Goal: Obtain resource: Obtain resource

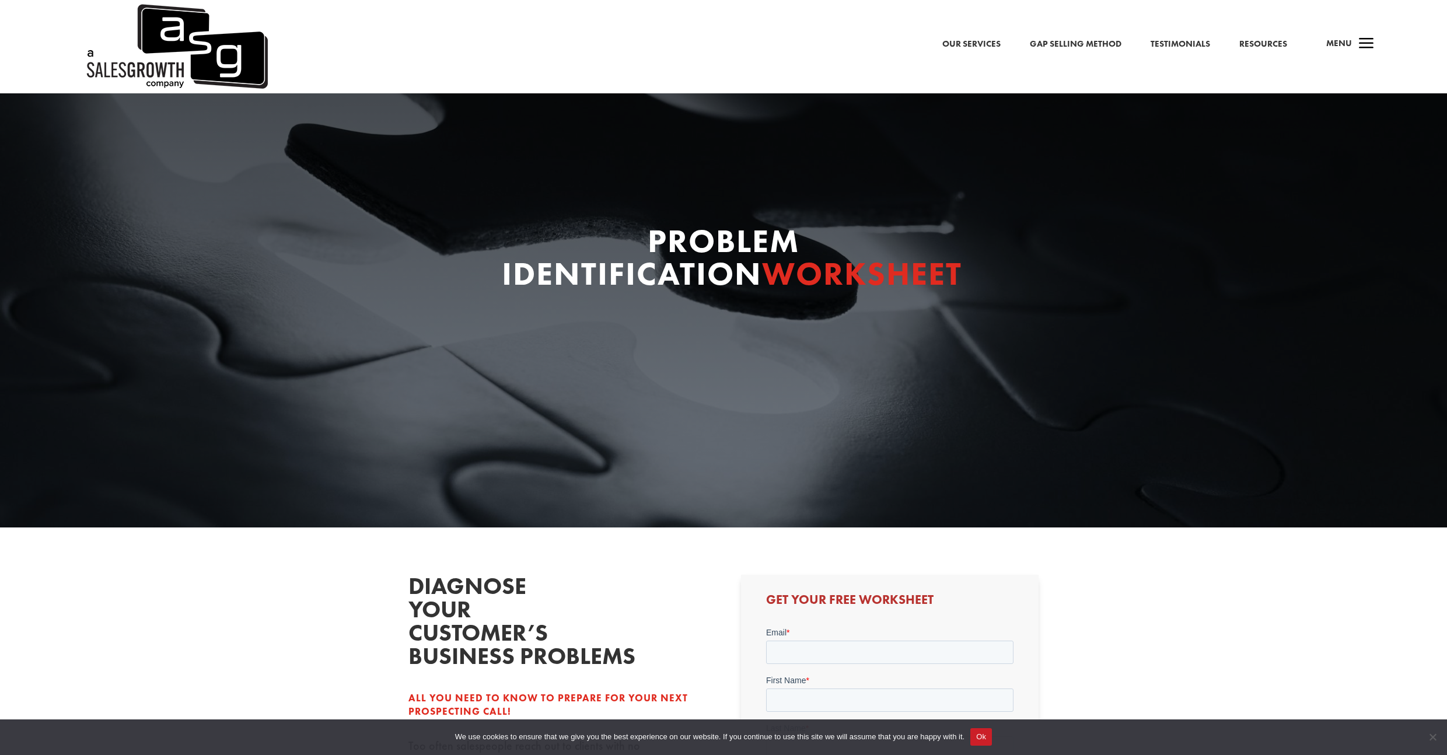
click at [1073, 54] on div "Our Services Gap Selling Method Testimonials Resources a Menu" at bounding box center [723, 46] width 1447 height 93
click at [1074, 44] on link "Gap Selling Method" at bounding box center [1076, 44] width 92 height 15
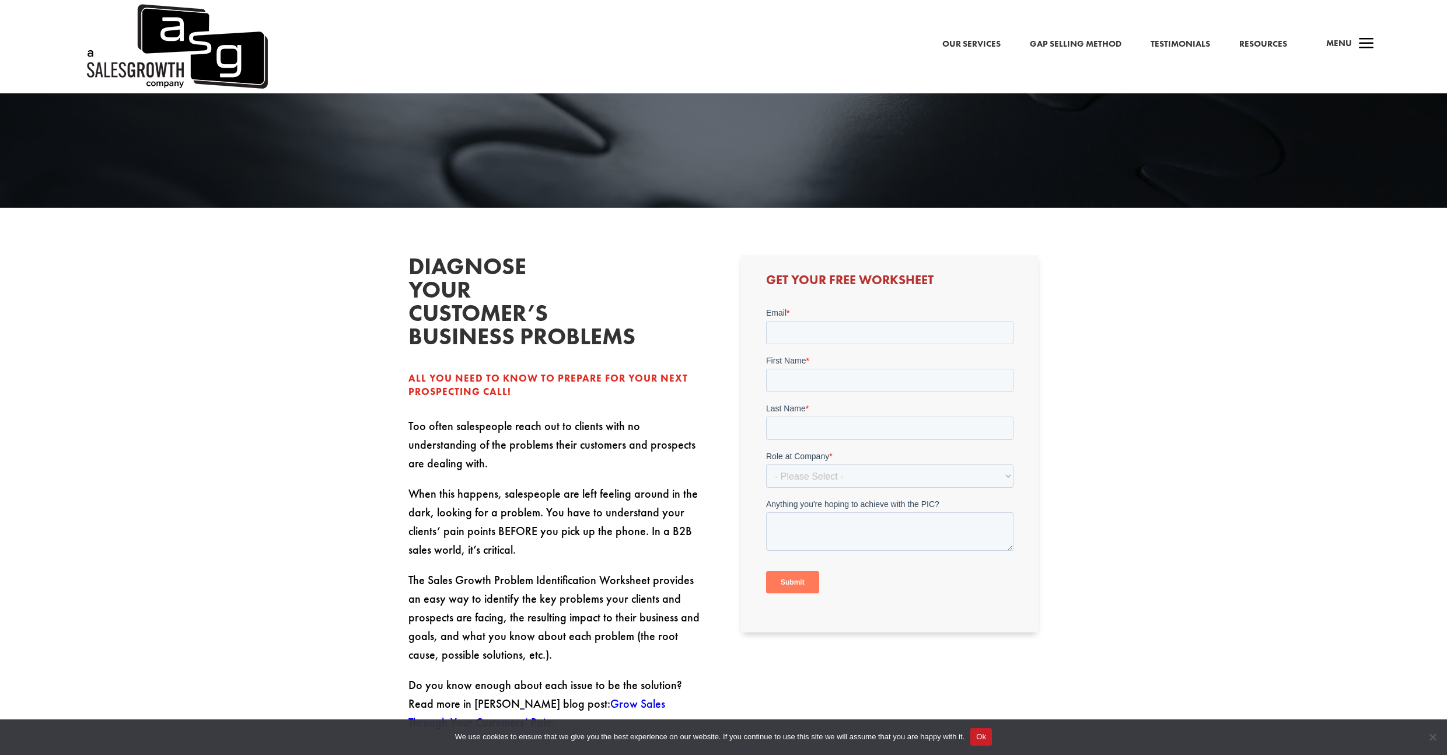
scroll to position [385, 0]
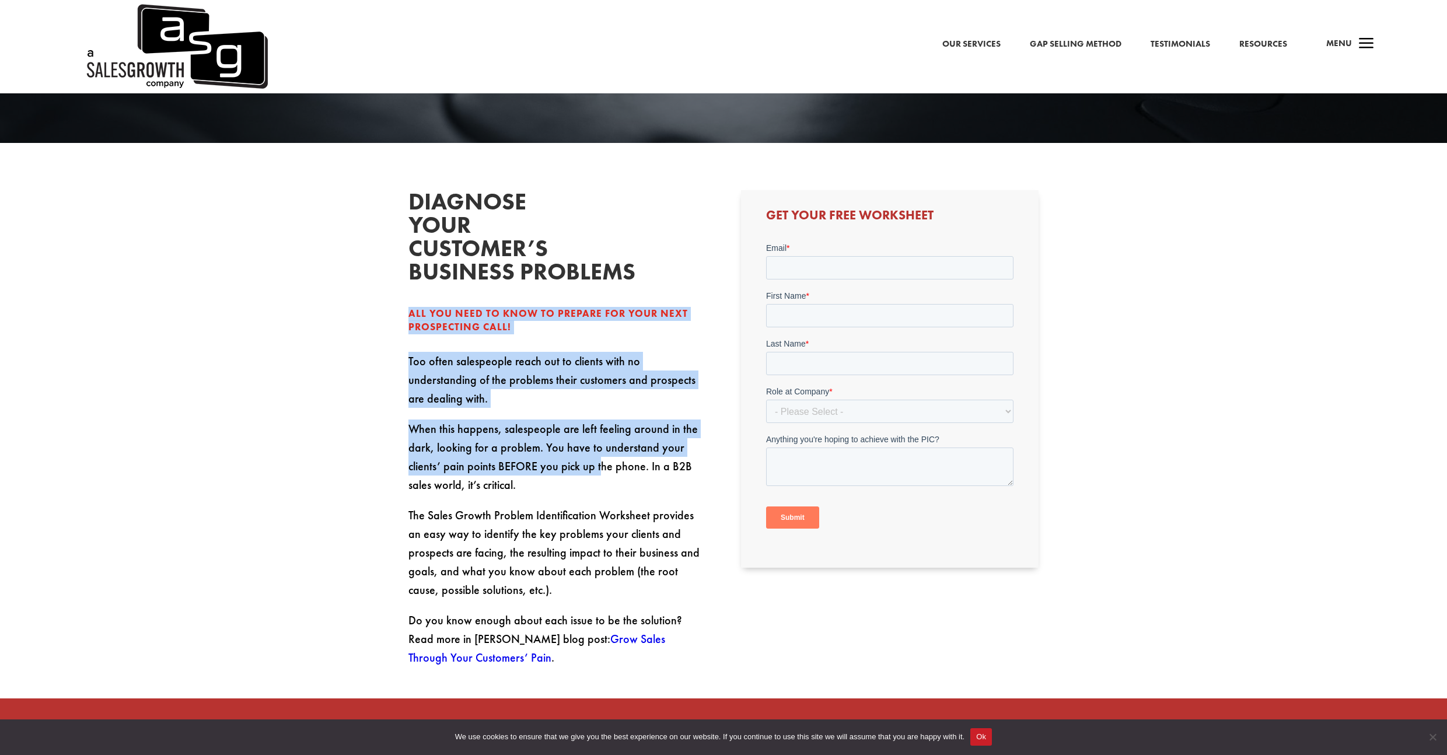
drag, startPoint x: 428, startPoint y: 305, endPoint x: 602, endPoint y: 460, distance: 233.1
click at [602, 460] on div "Diagnose your customer’s business problems All you need to know to prepare for …" at bounding box center [557, 428] width 298 height 477
click at [602, 460] on p "When this happens, salespeople are left feeling around in the dark, looking for…" at bounding box center [557, 463] width 298 height 86
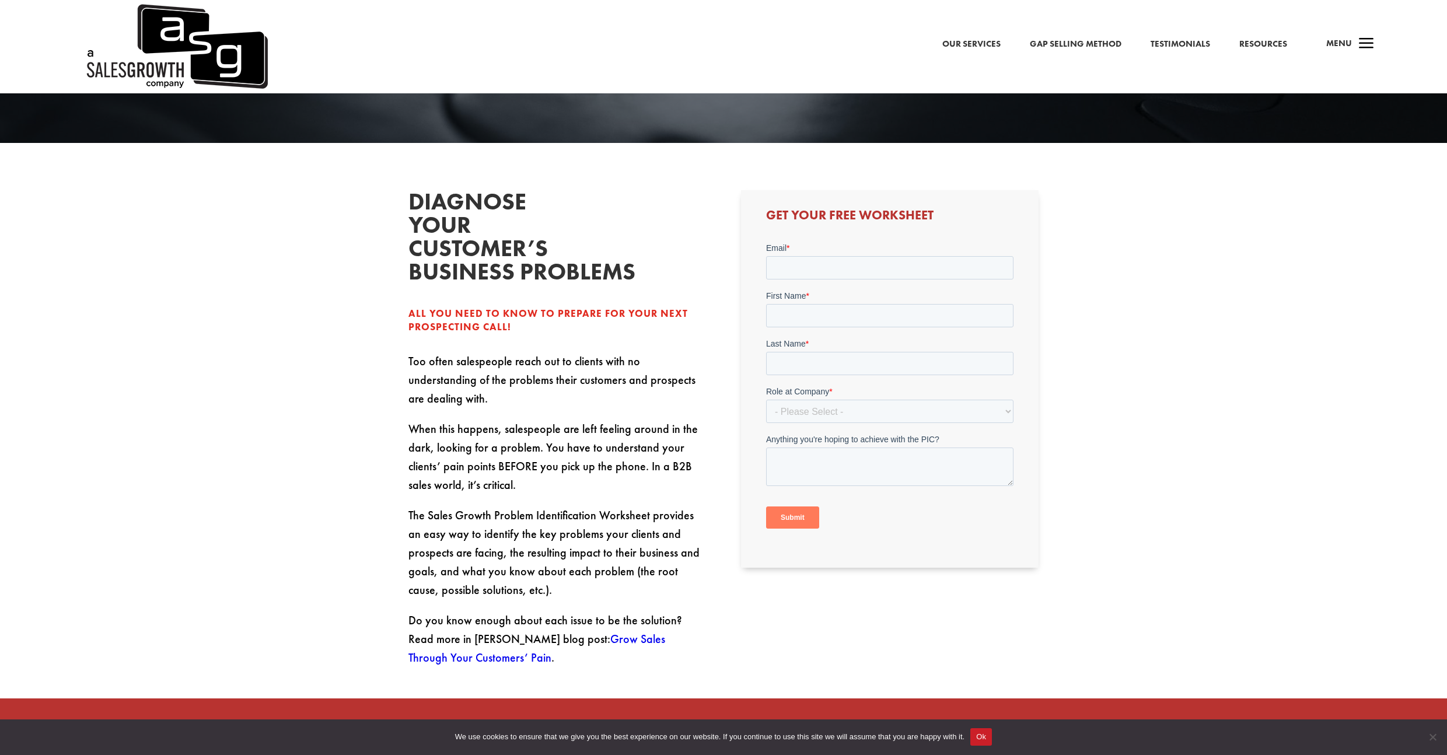
click at [482, 359] on p "Too often salespeople reach out to clients with no understanding of the problem…" at bounding box center [557, 386] width 298 height 68
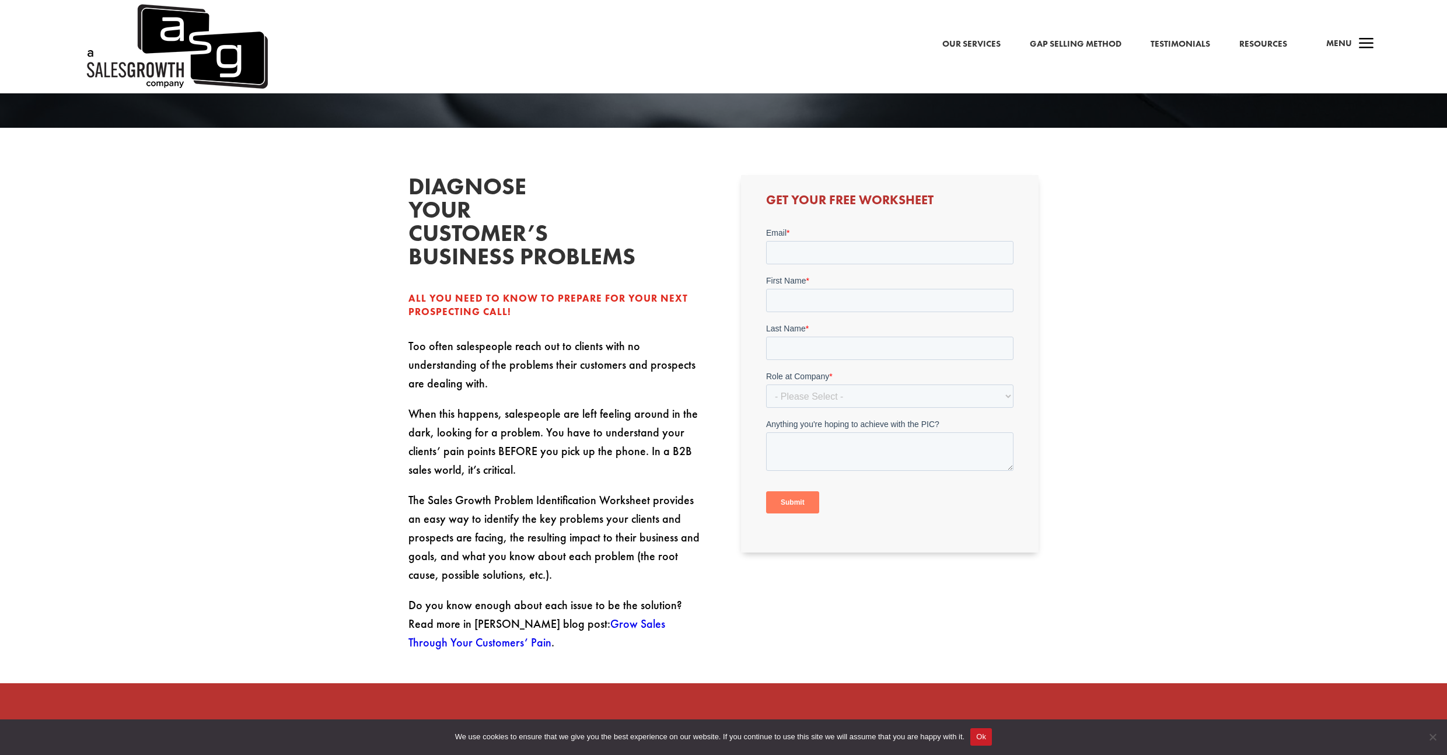
click at [499, 405] on p "When this happens, salespeople are left feeling around in the dark, looking for…" at bounding box center [557, 447] width 298 height 86
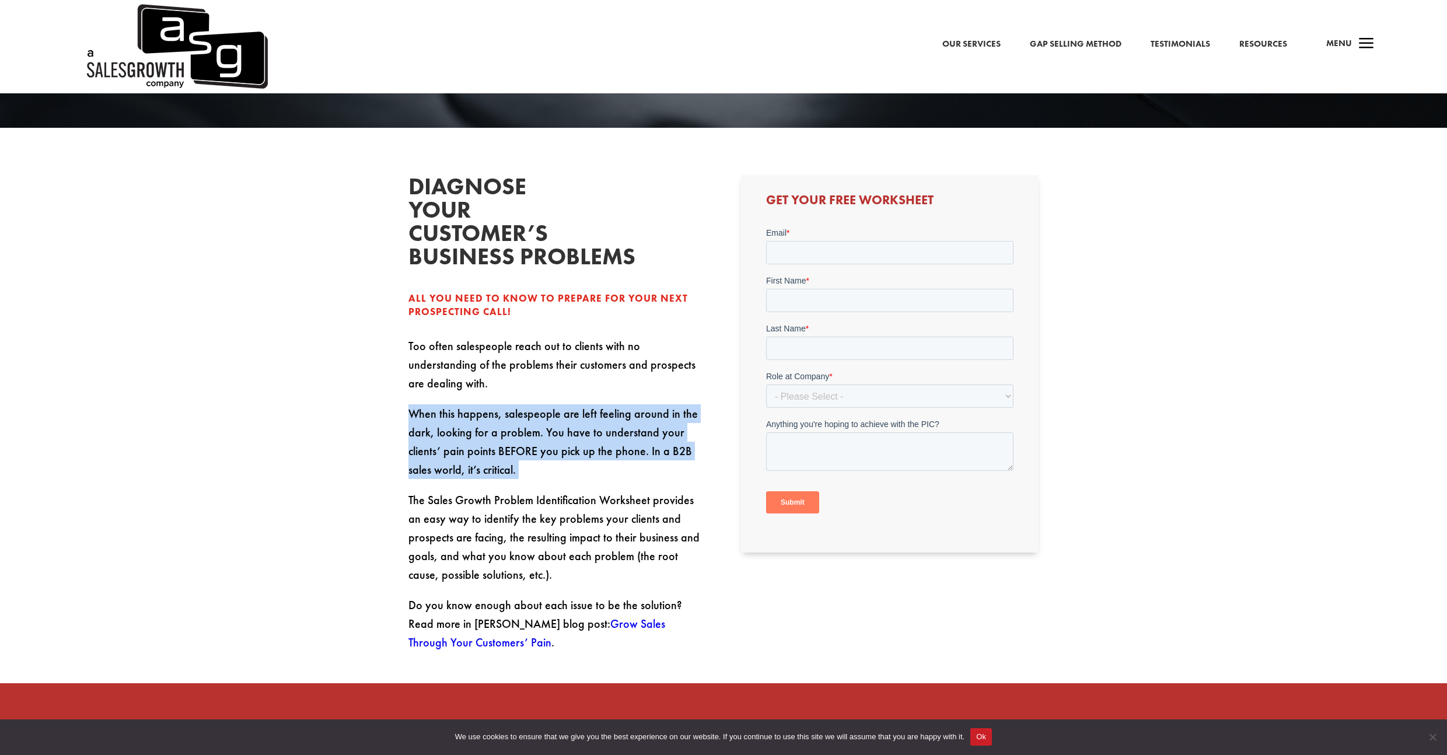
click at [499, 405] on p "When this happens, salespeople are left feeling around in the dark, looking for…" at bounding box center [557, 447] width 298 height 86
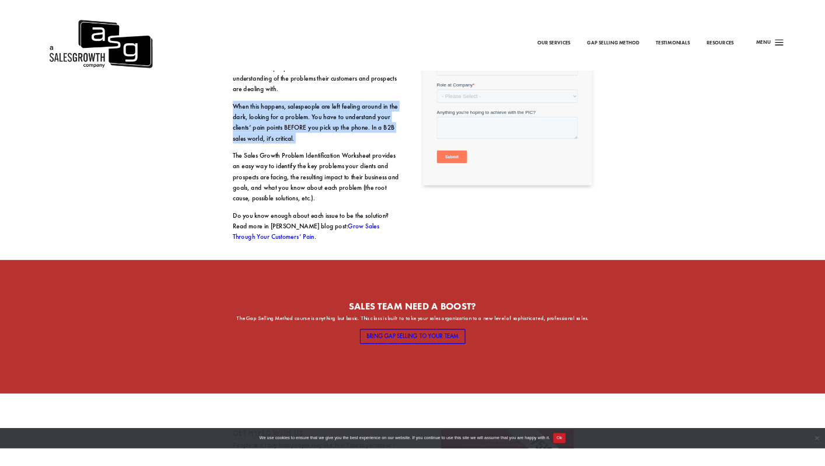
scroll to position [414, 0]
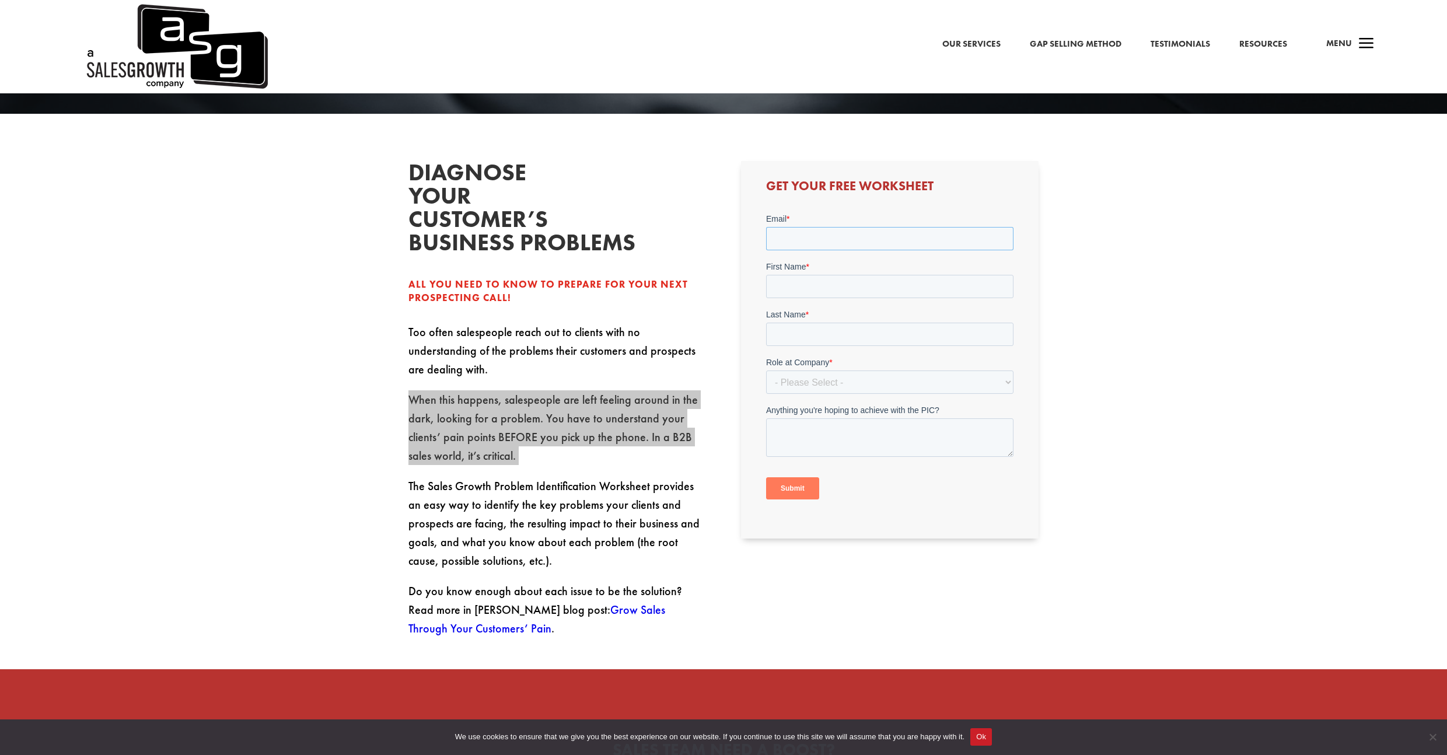
click at [812, 239] on input "Email *" at bounding box center [889, 237] width 247 height 23
type input "pedro.mesa@chino.io"
click at [821, 278] on input "First Name *" at bounding box center [889, 285] width 247 height 23
type input "Pedro"
click at [805, 346] on form "Email * pedro.mesa@chino.io First Name * Pedro Last Name * Role at Company * - …" at bounding box center [889, 360] width 247 height 296
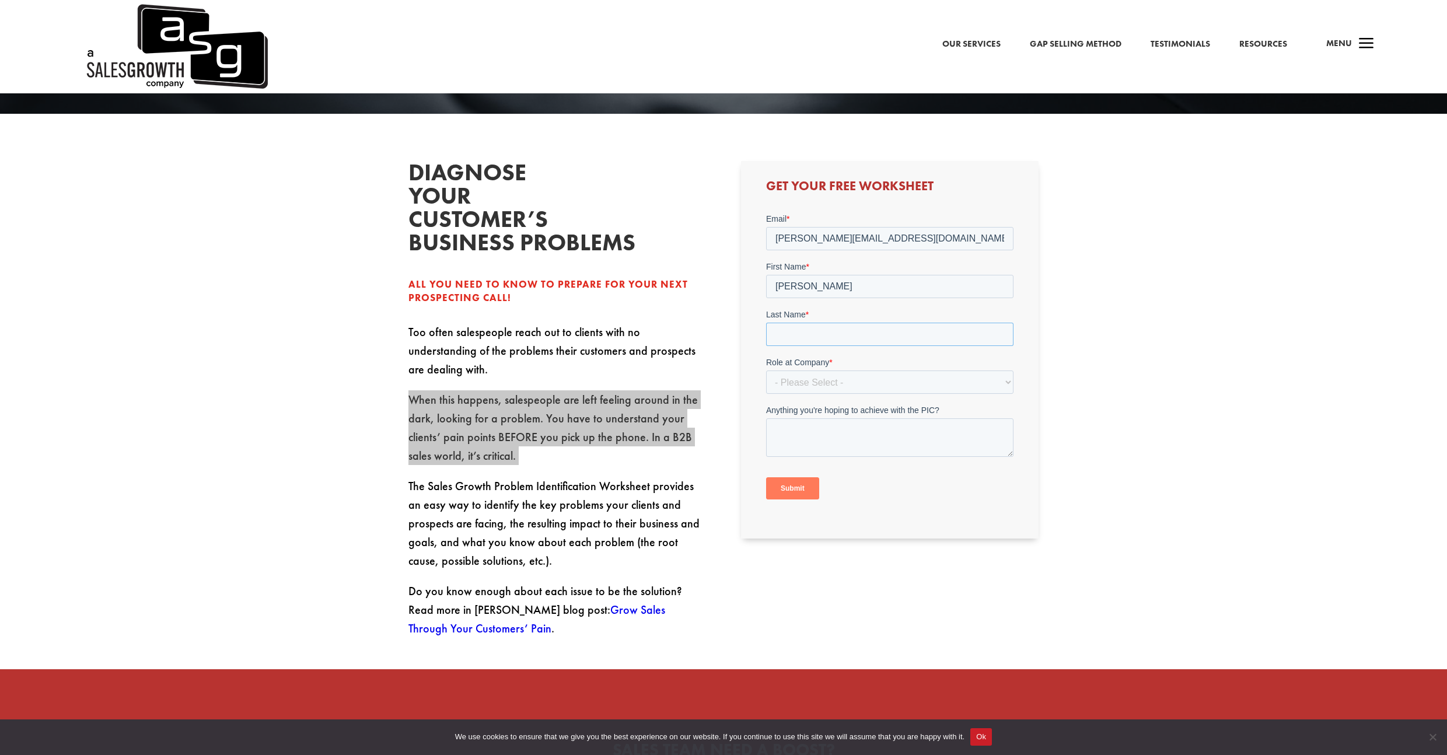
click at [809, 341] on input "Last Name *" at bounding box center [889, 333] width 247 height 23
type input "Mesa"
click at [805, 388] on select "- Please Select - C-Level (CRO, CSO, etc) Senior Leadership (VP of Sales, VP of…" at bounding box center [889, 381] width 247 height 23
select select "Director/Manager (Sales Director, Regional Sales Manager, etc)"
click at [766, 370] on select "- Please Select - C-Level (CRO, CSO, etc) Senior Leadership (VP of Sales, VP of…" at bounding box center [889, 381] width 247 height 23
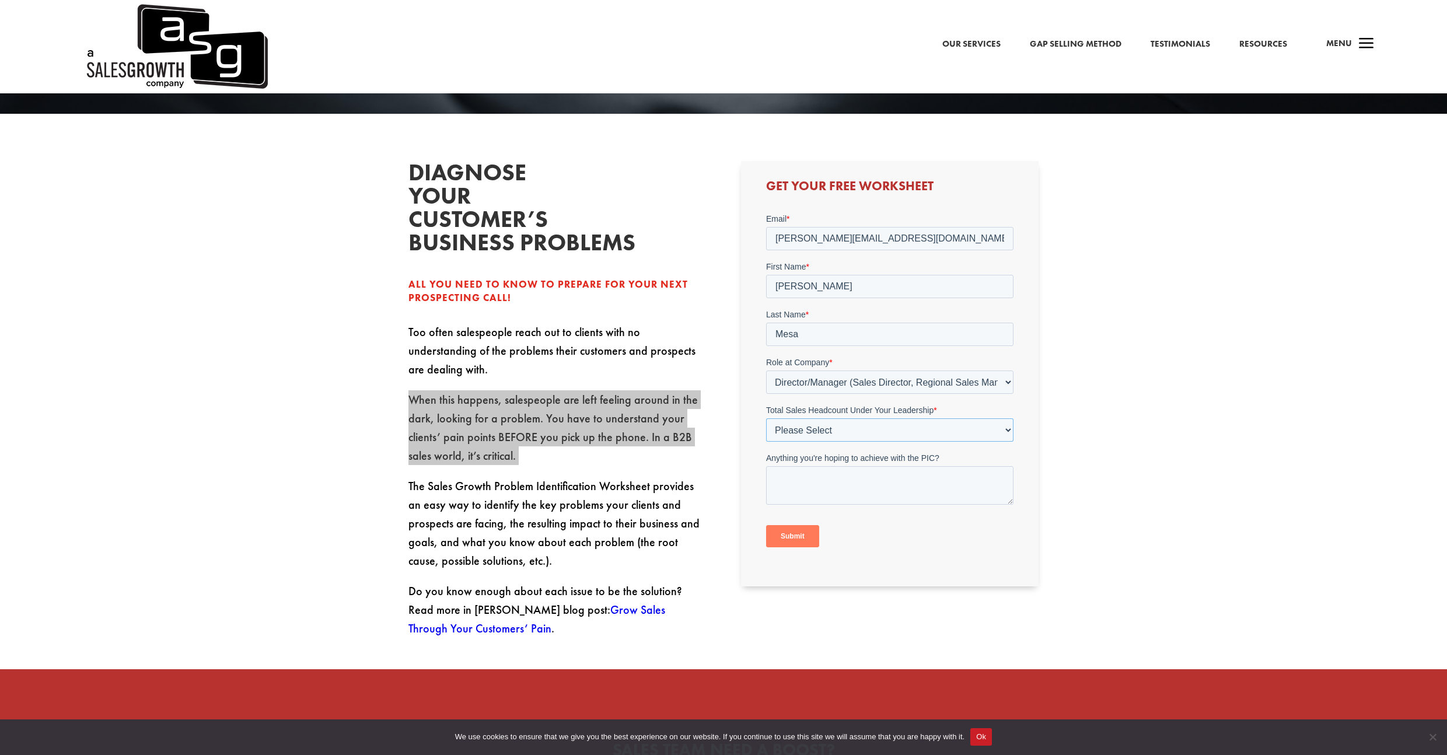
click at [802, 435] on select "Please Select Just Me 1-9 10-19 20-49 50-99 100+" at bounding box center [889, 429] width 247 height 23
select select "1-9"
click at [766, 418] on select "Please Select Just Me 1-9 10-19 20-49 50-99 100+" at bounding box center [889, 429] width 247 height 23
click at [799, 537] on input "Submit" at bounding box center [792, 536] width 53 height 22
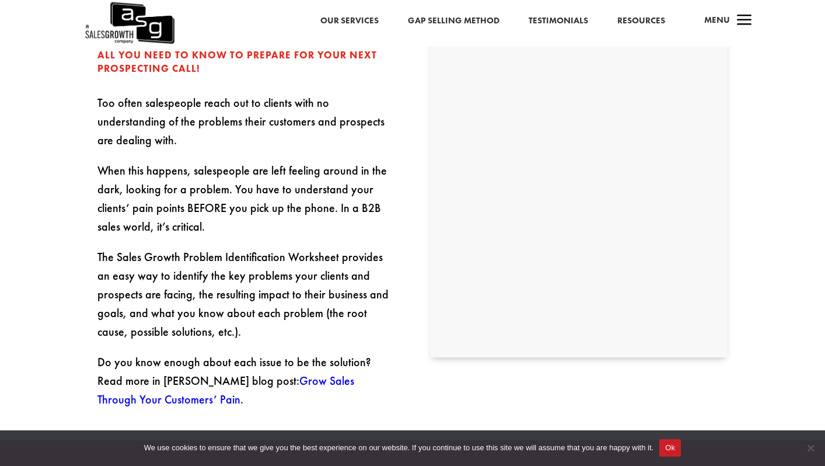
click at [270, 214] on p "When this happens, salespeople are left feeling around in the dark, looking for…" at bounding box center [246, 204] width 298 height 86
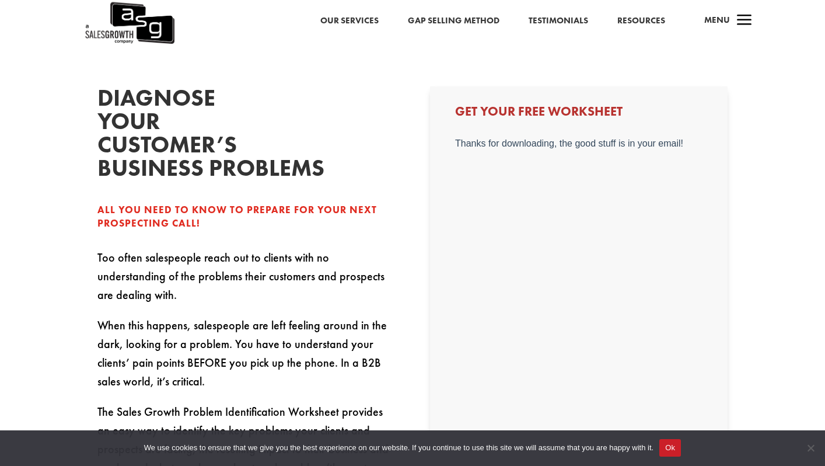
scroll to position [239, 0]
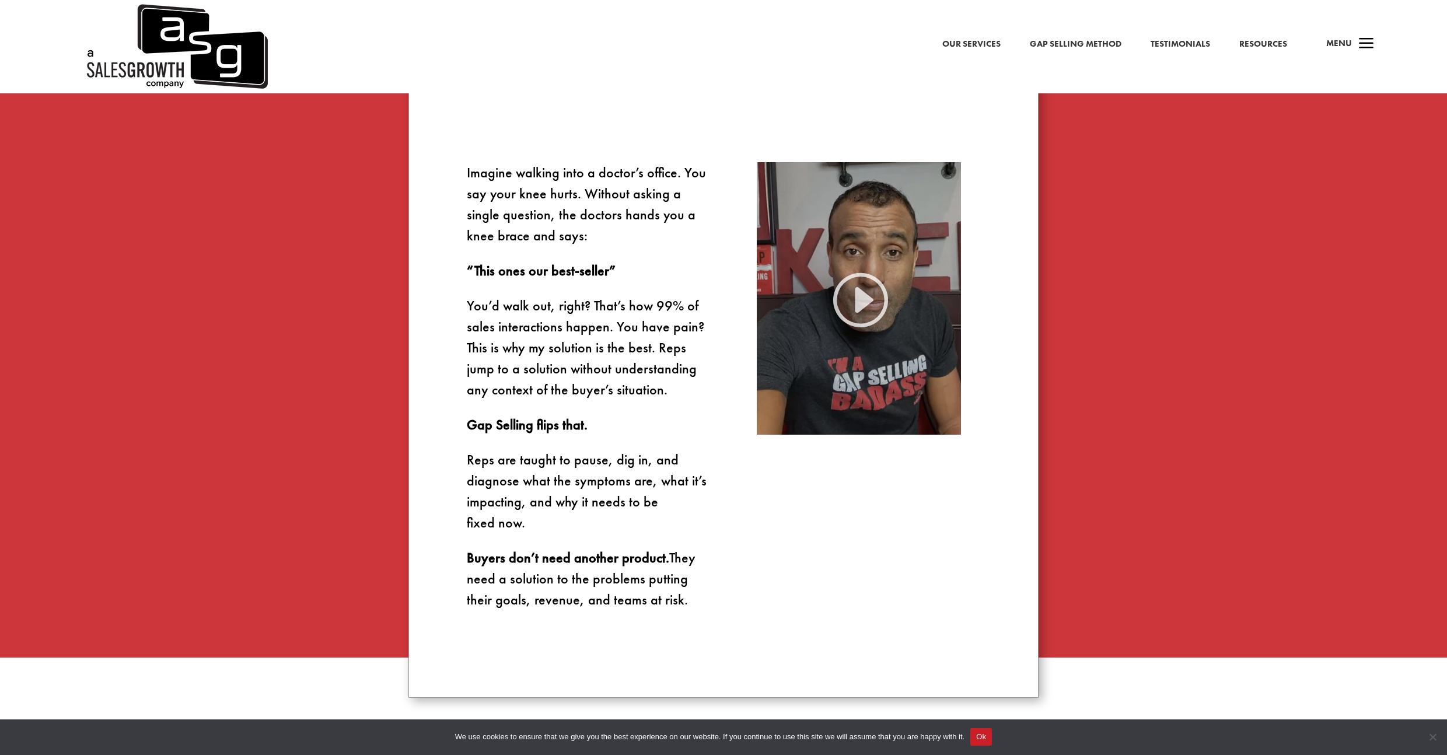
scroll to position [832, 0]
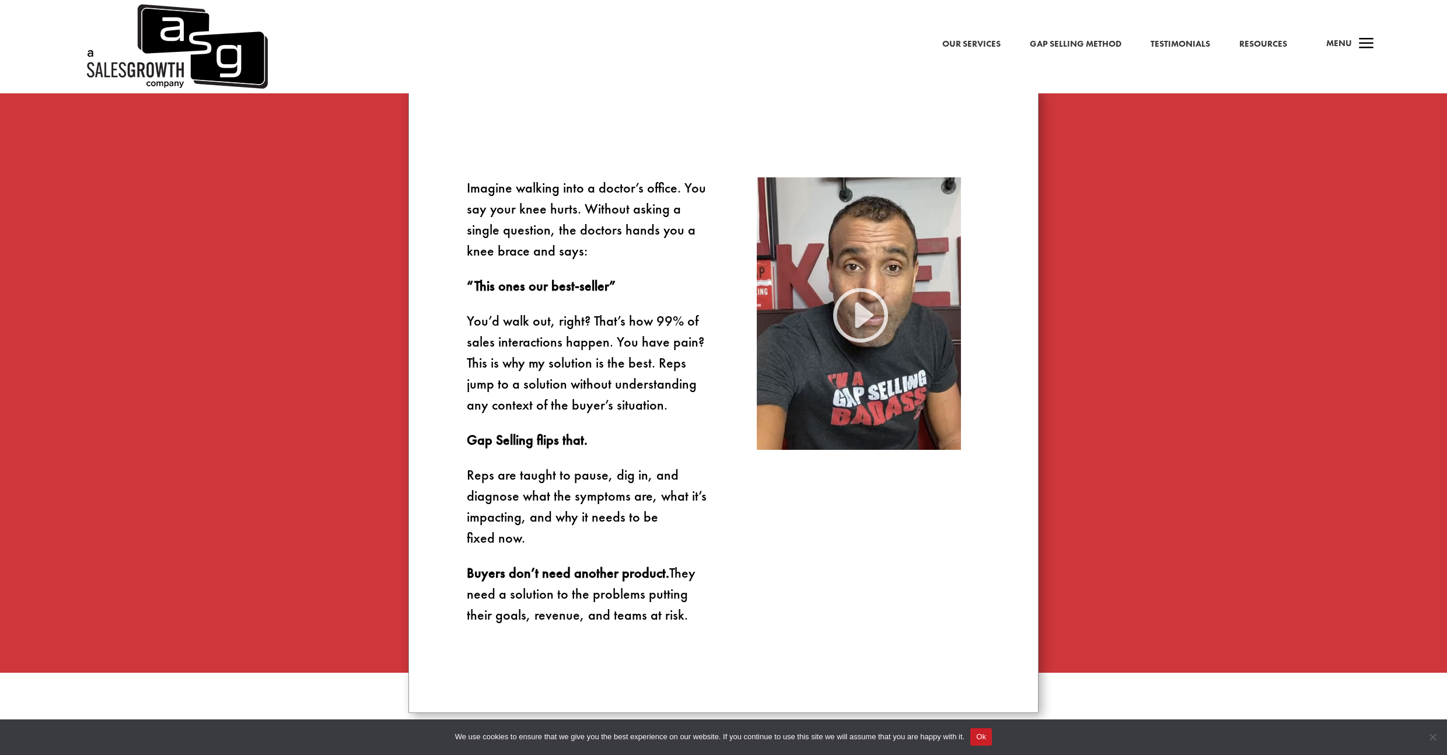
click at [535, 256] on p "Imagine walking into a doctor’s office. You say your knee hurts. Without asking…" at bounding box center [588, 226] width 243 height 98
click at [505, 329] on p "You’d walk out, right? That’s how 99% of sales interactions happen. You have pa…" at bounding box center [588, 369] width 243 height 119
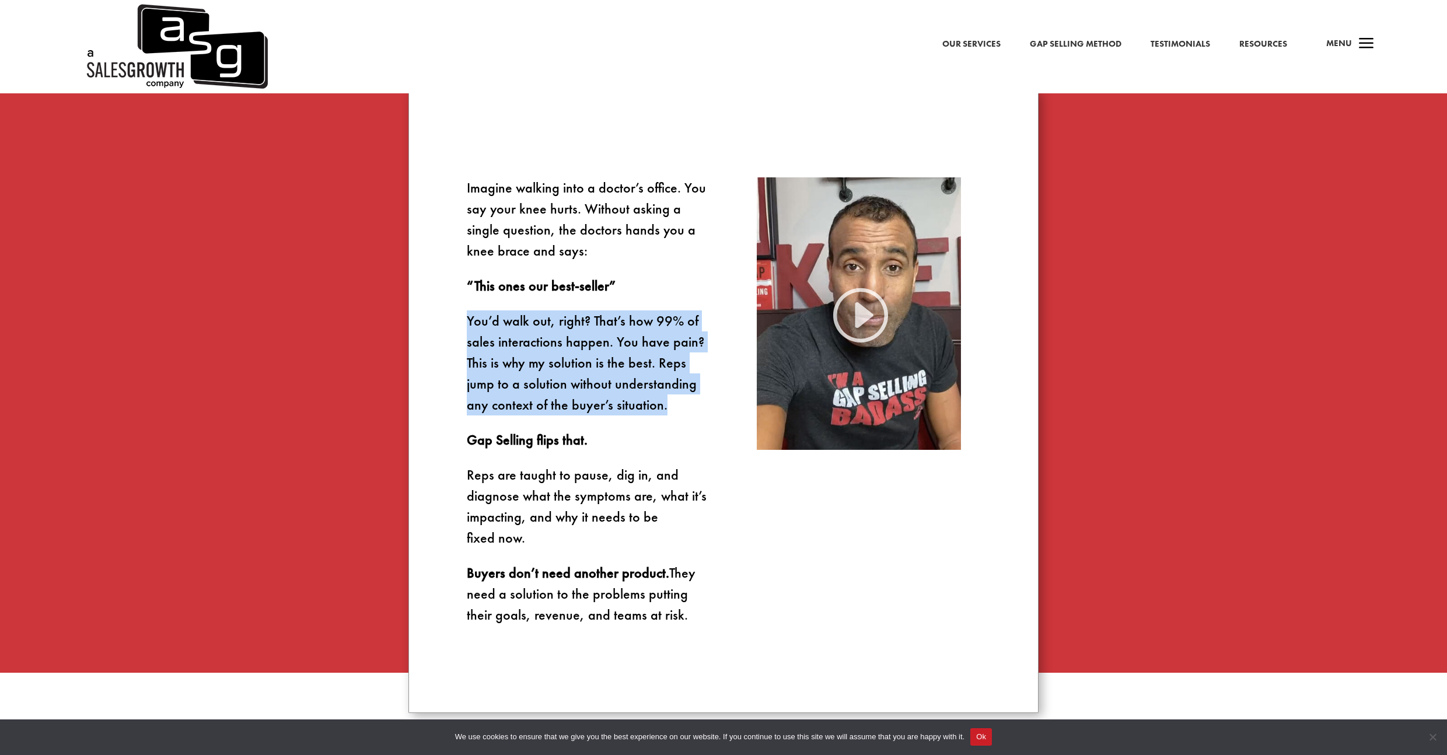
click at [505, 329] on p "You’d walk out, right? That’s how 99% of sales interactions happen. You have pa…" at bounding box center [588, 369] width 243 height 119
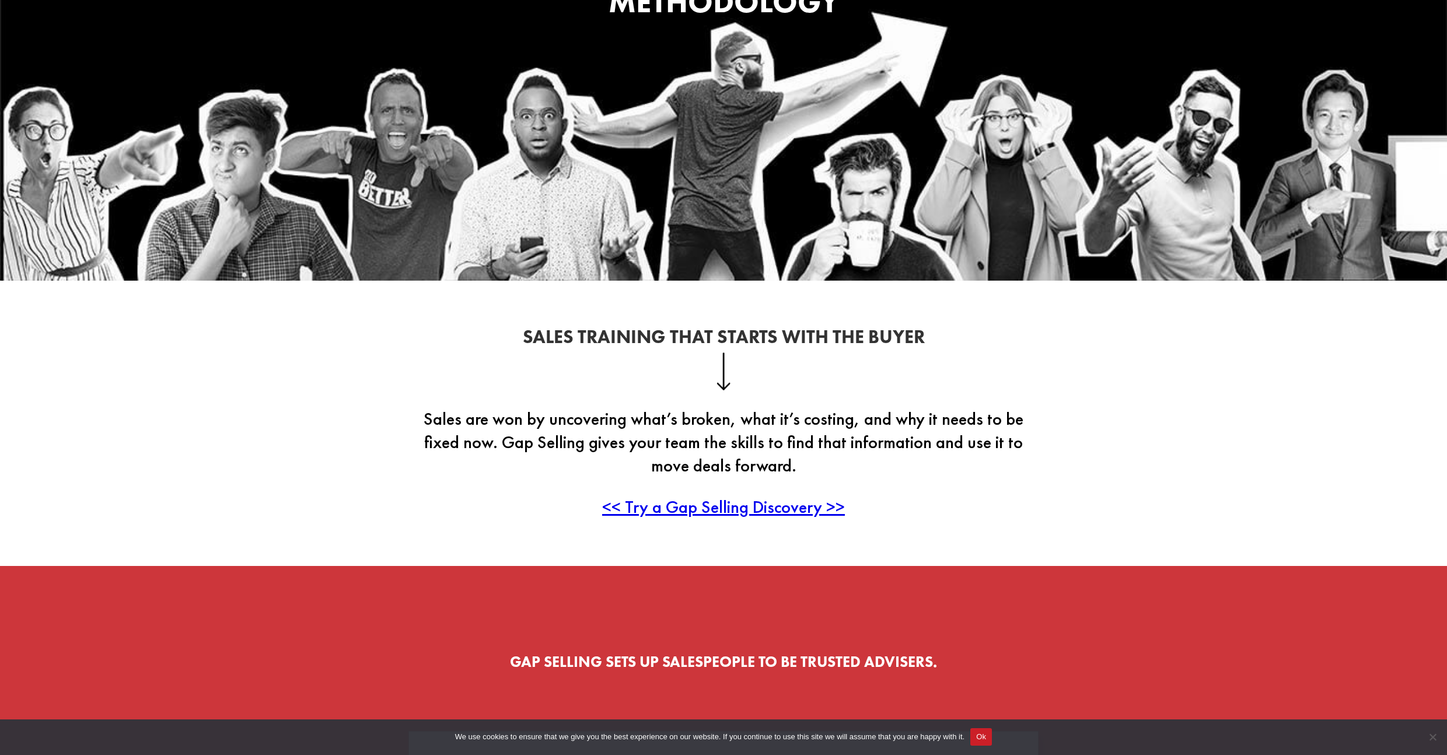
scroll to position [0, 0]
